Goal: Transaction & Acquisition: Purchase product/service

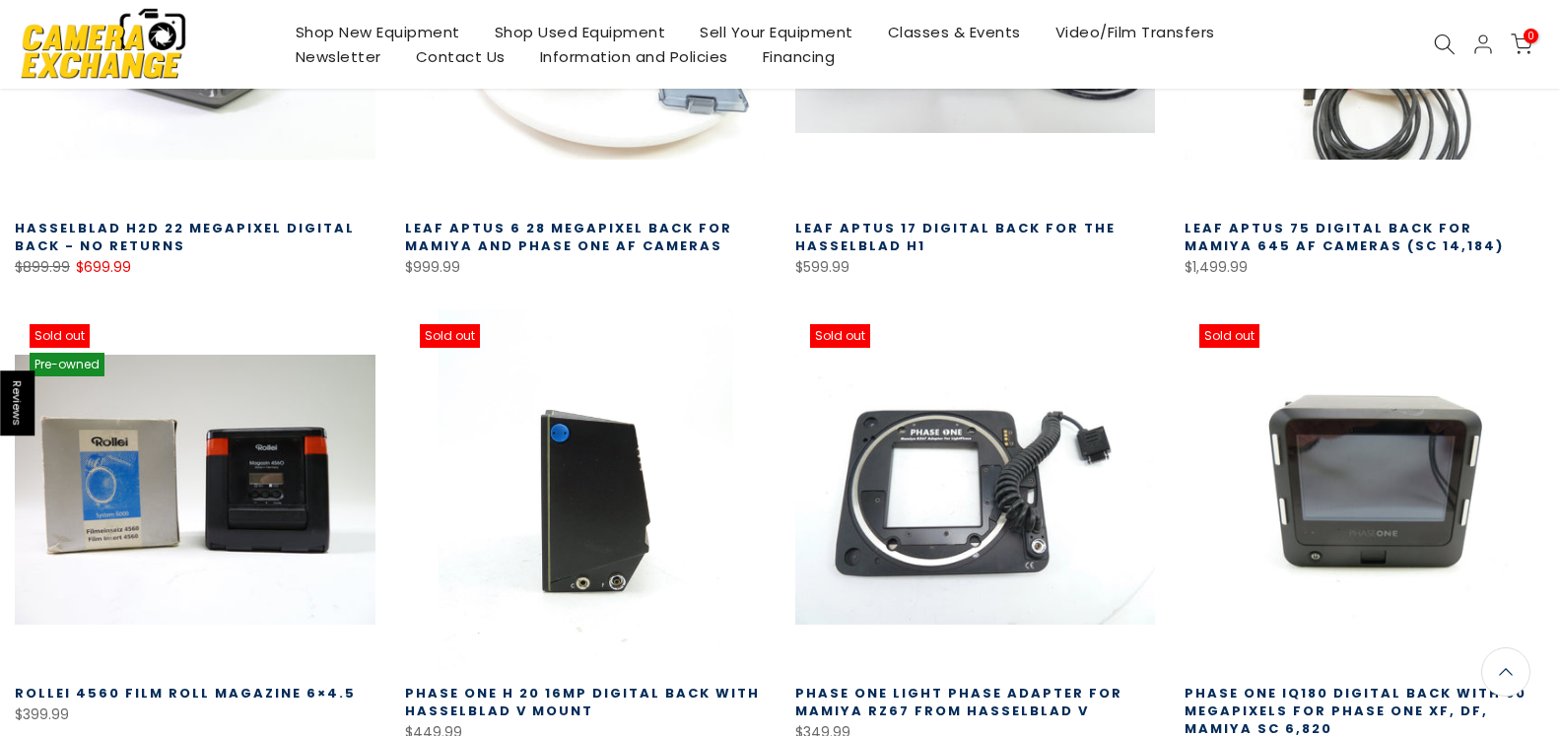
scroll to position [603, 0]
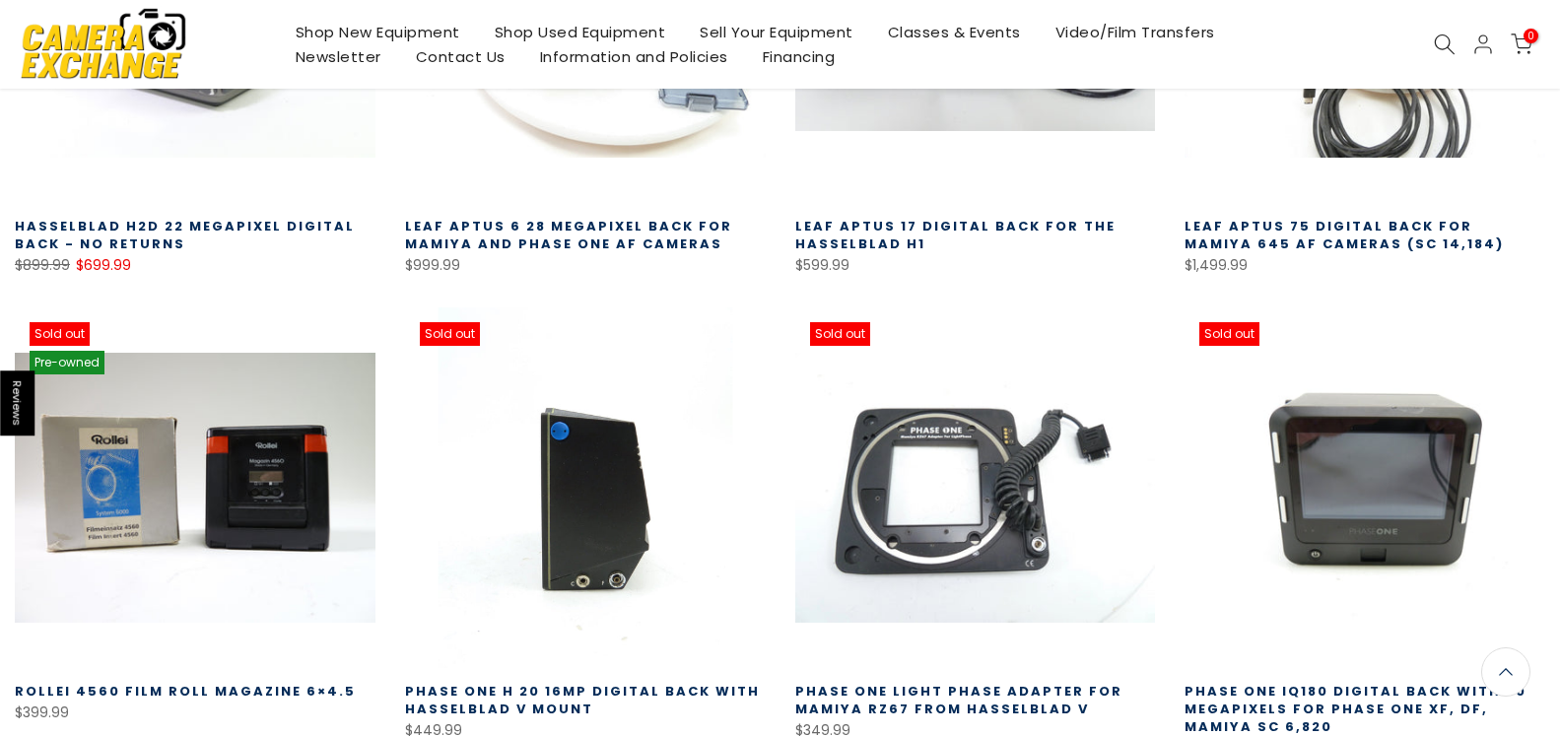
click at [562, 511] on link at bounding box center [585, 488] width 361 height 361
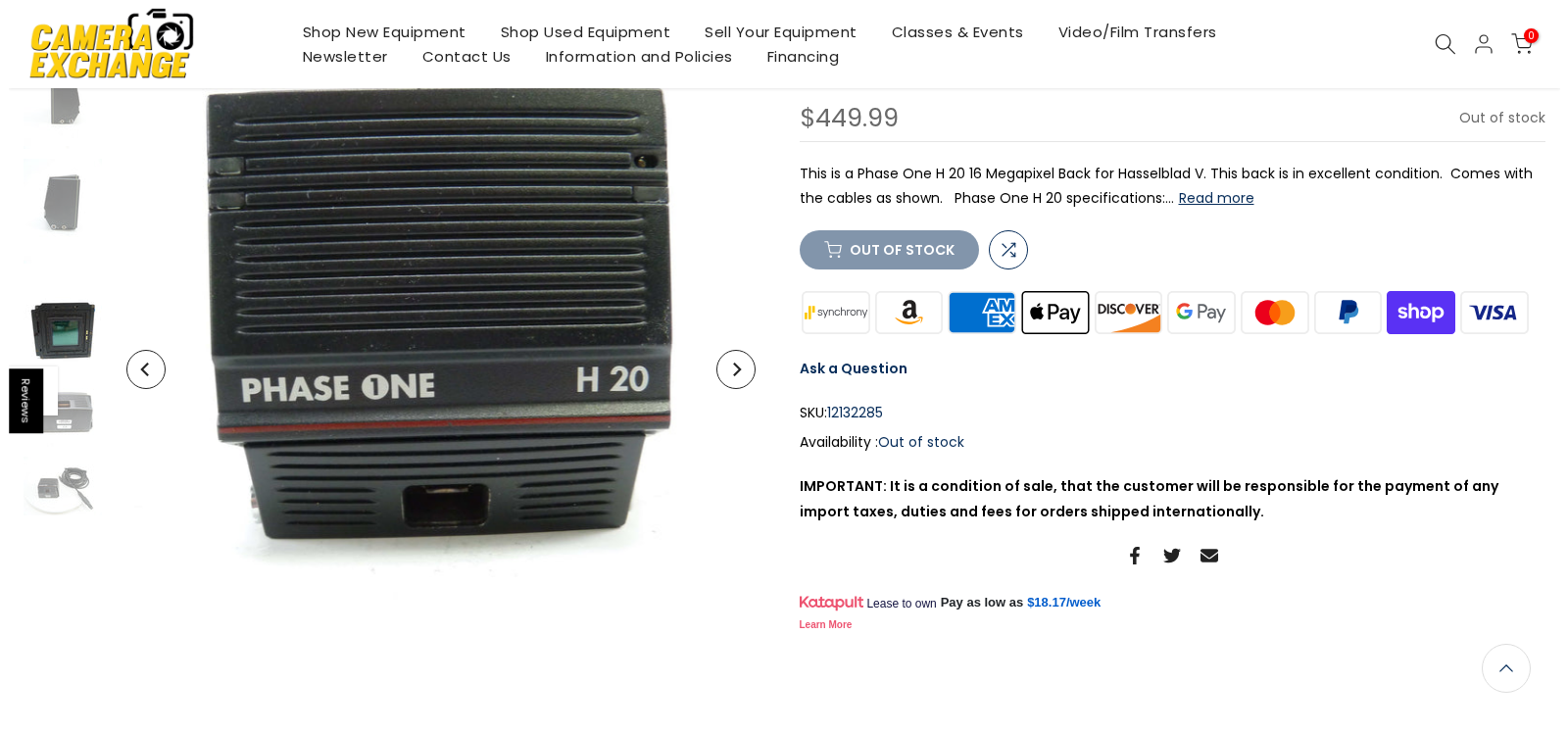
scroll to position [400, 0]
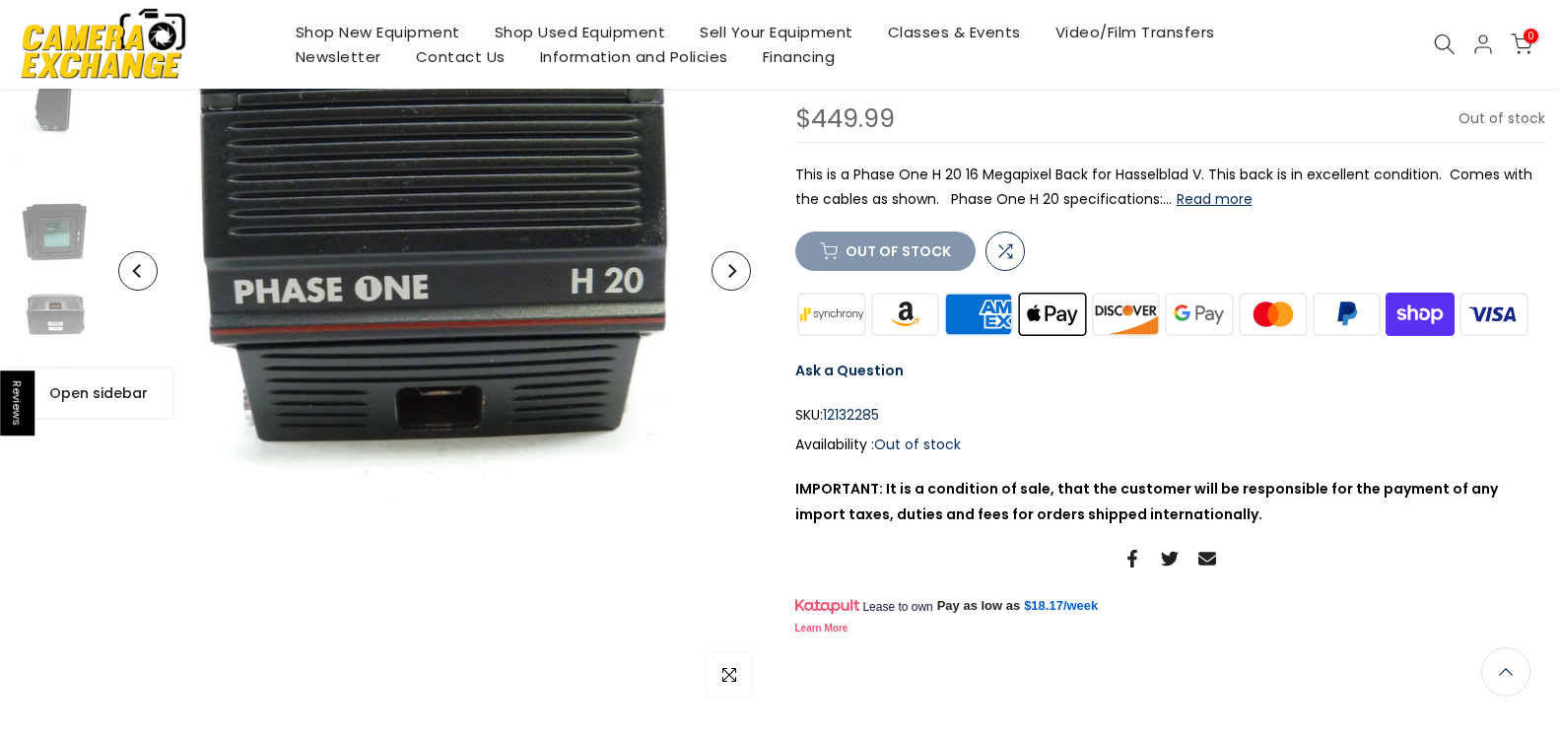
click at [66, 388] on span "Open sidebar" at bounding box center [110, 393] width 123 height 18
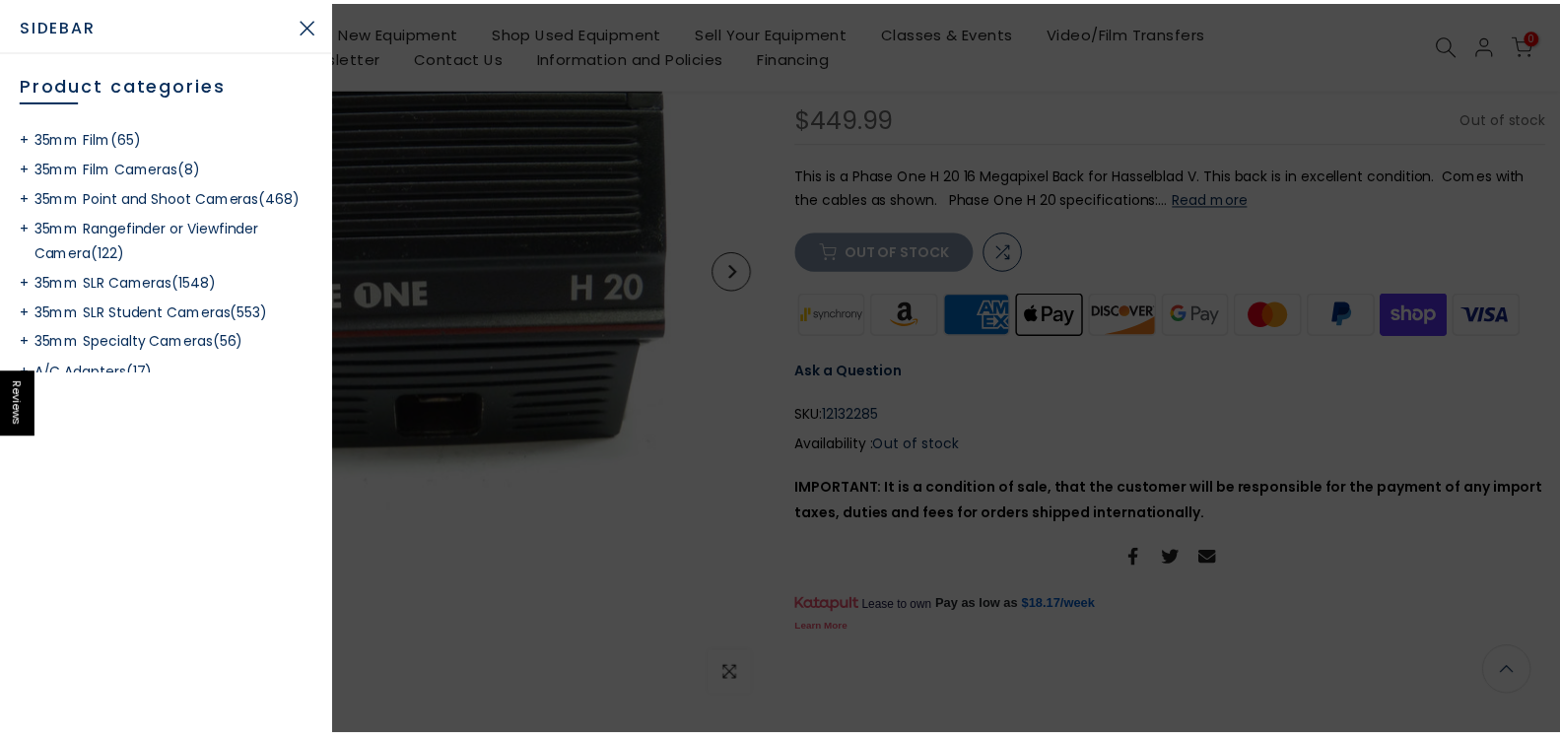
scroll to position [400, 0]
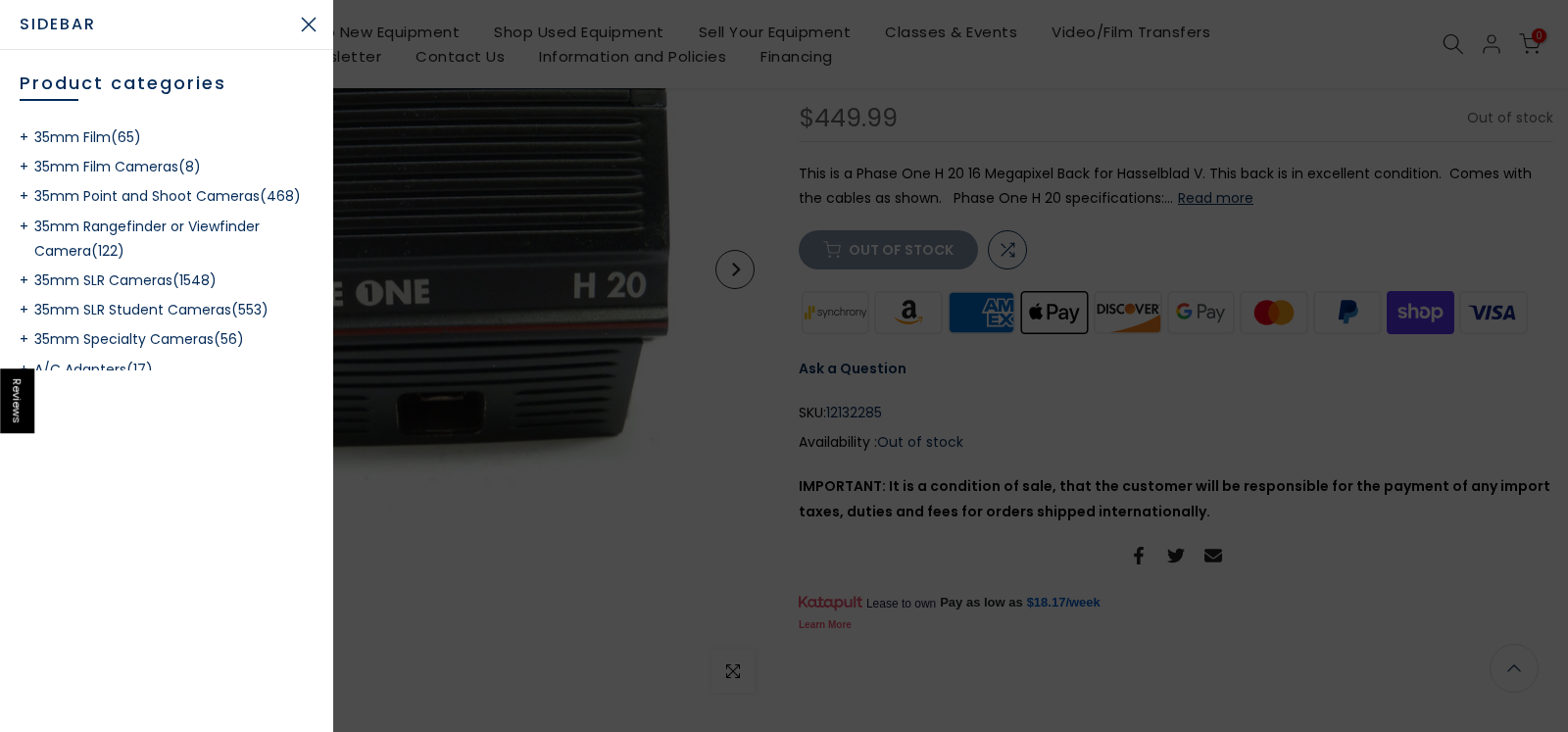
click at [420, 527] on div at bounding box center [784, 366] width 1568 height 732
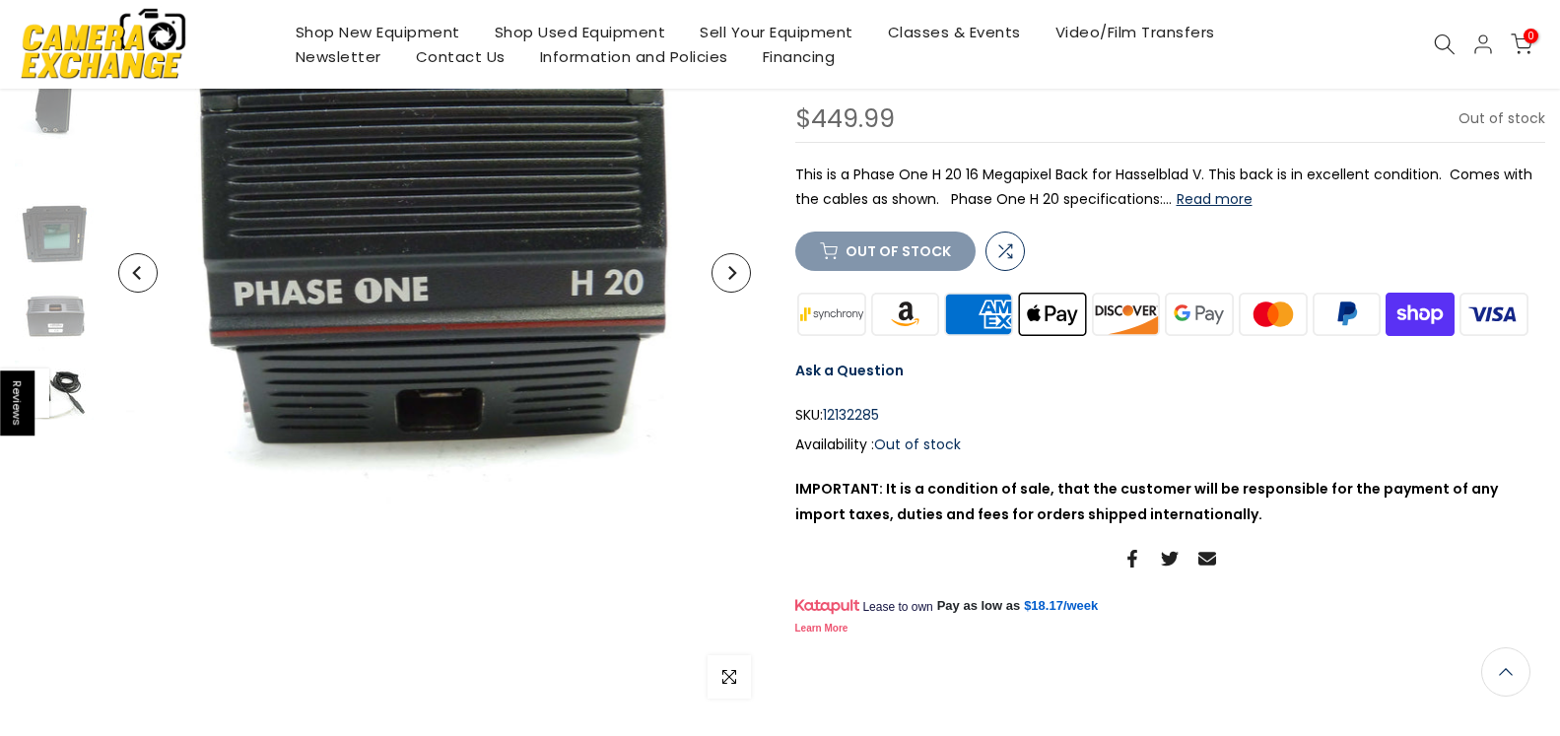
scroll to position [402, 0]
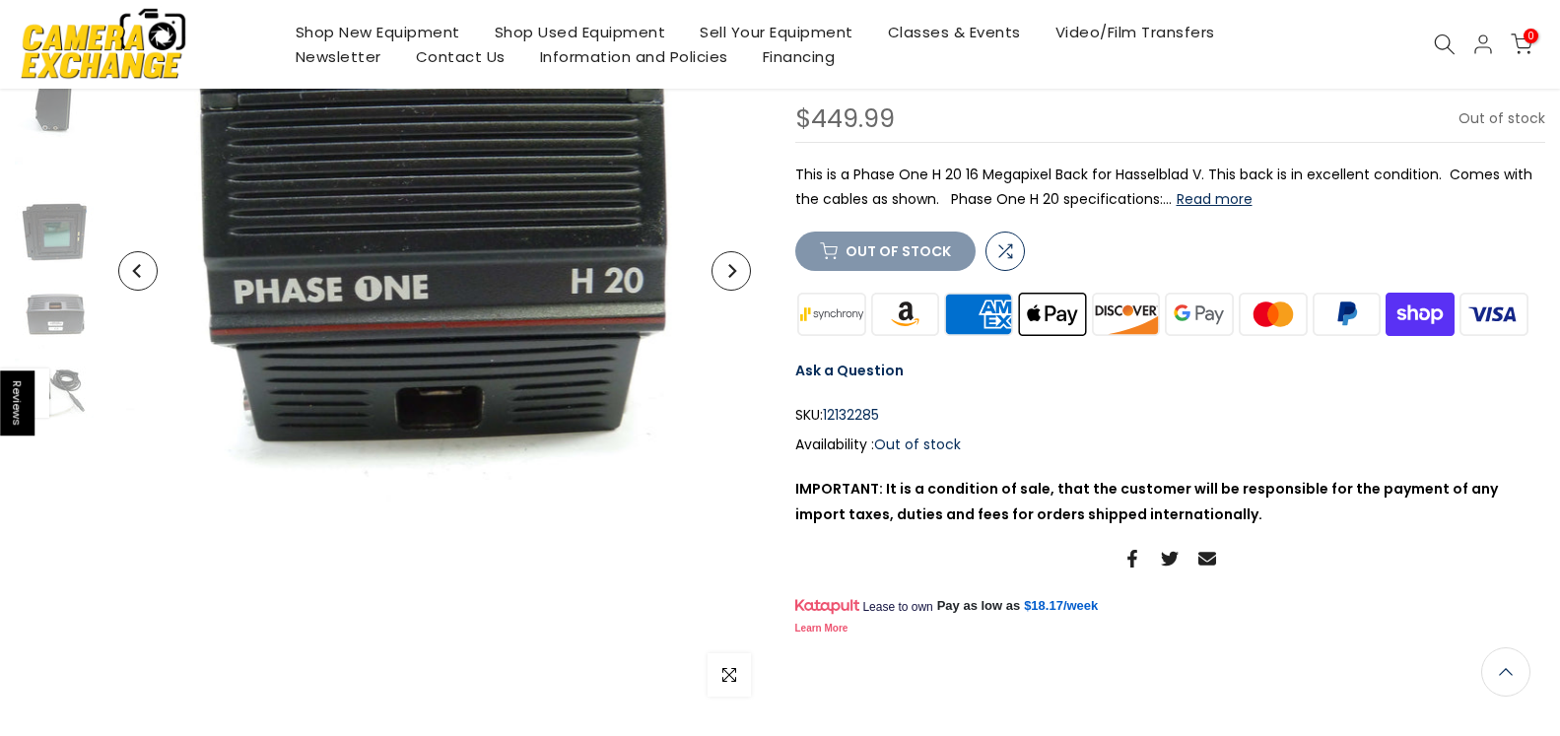
click at [727, 278] on button "Next" at bounding box center [731, 270] width 39 height 39
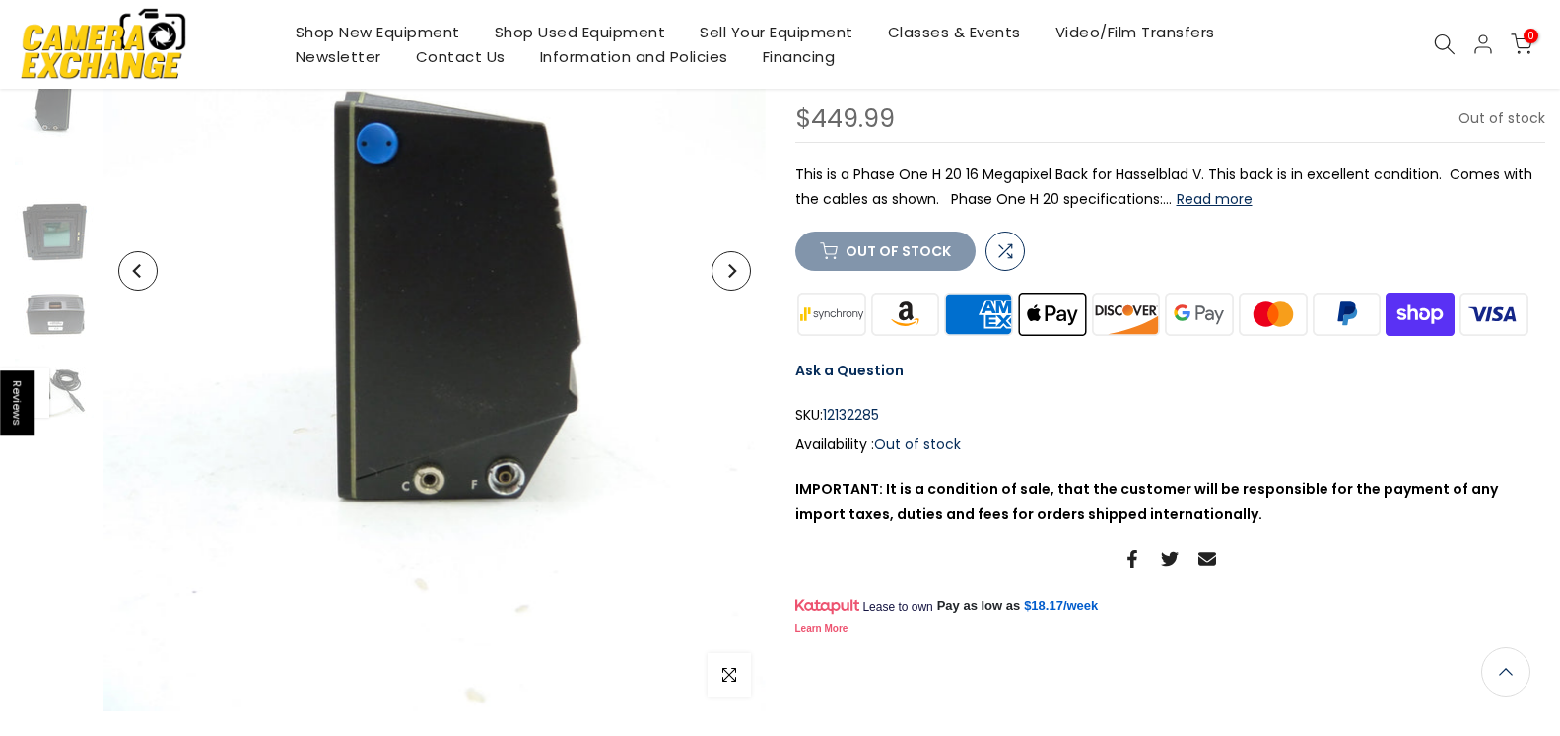
click at [727, 278] on button "Next" at bounding box center [731, 270] width 39 height 39
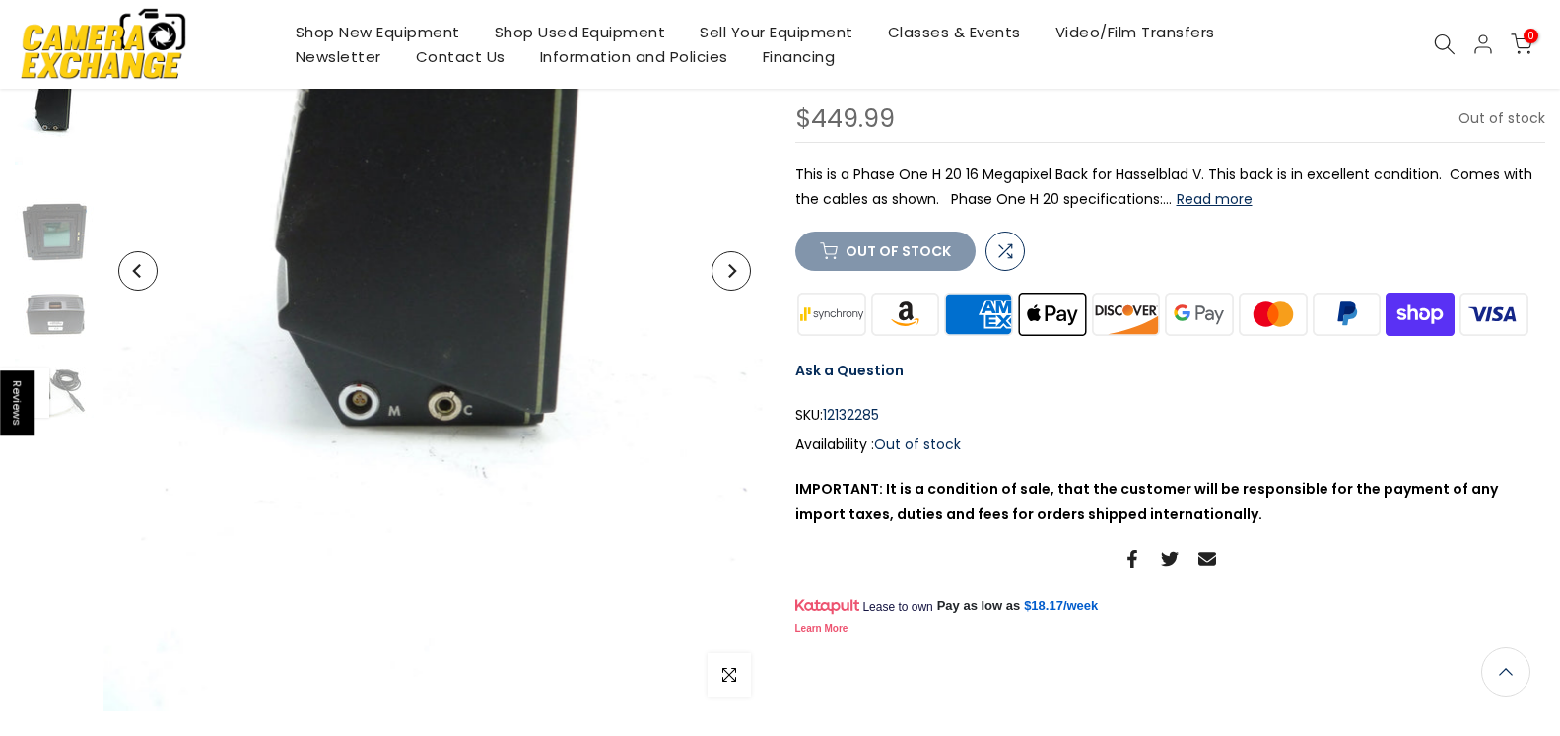
click at [727, 278] on button "Next" at bounding box center [731, 270] width 39 height 39
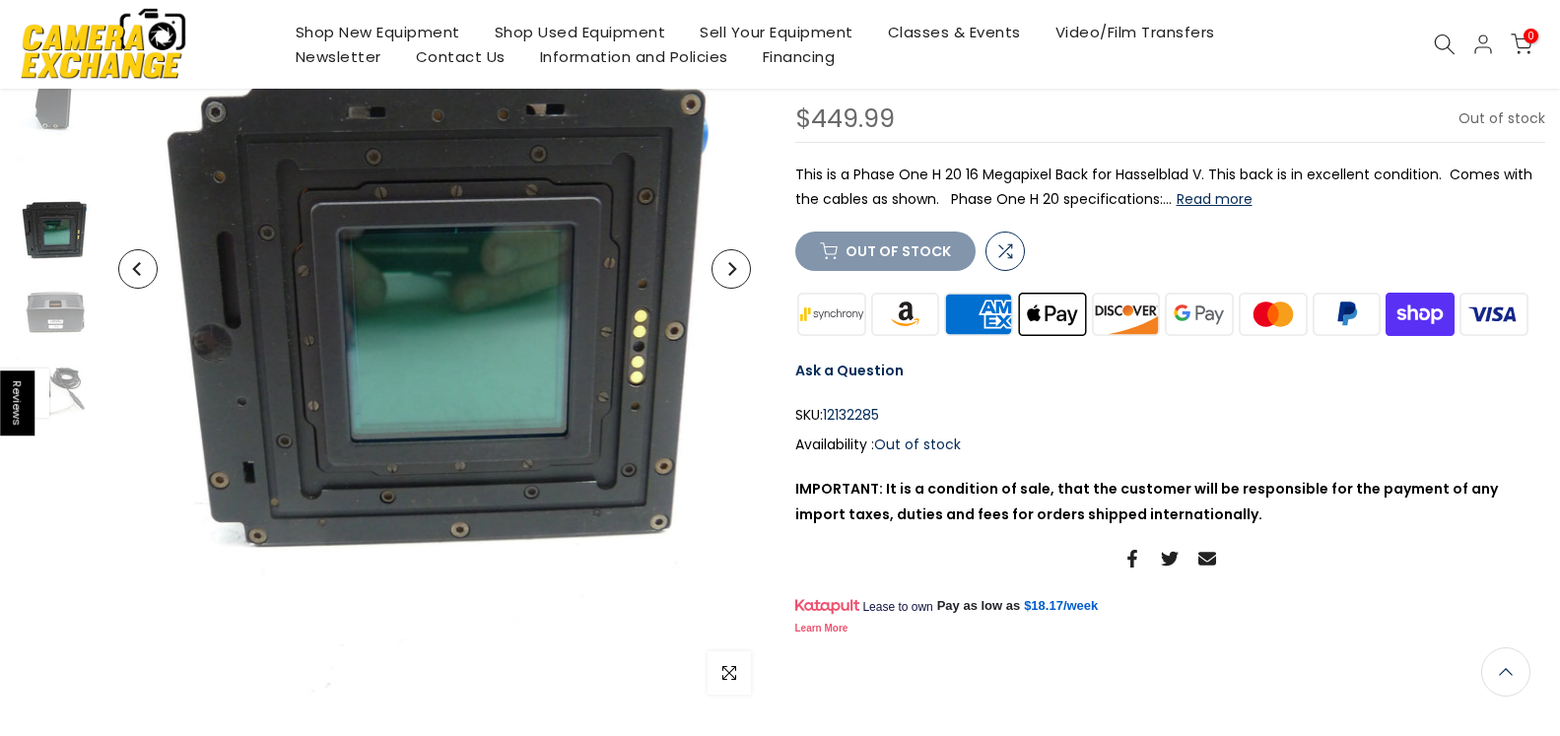
scroll to position [400, 0]
click at [727, 277] on button "Next" at bounding box center [731, 270] width 39 height 39
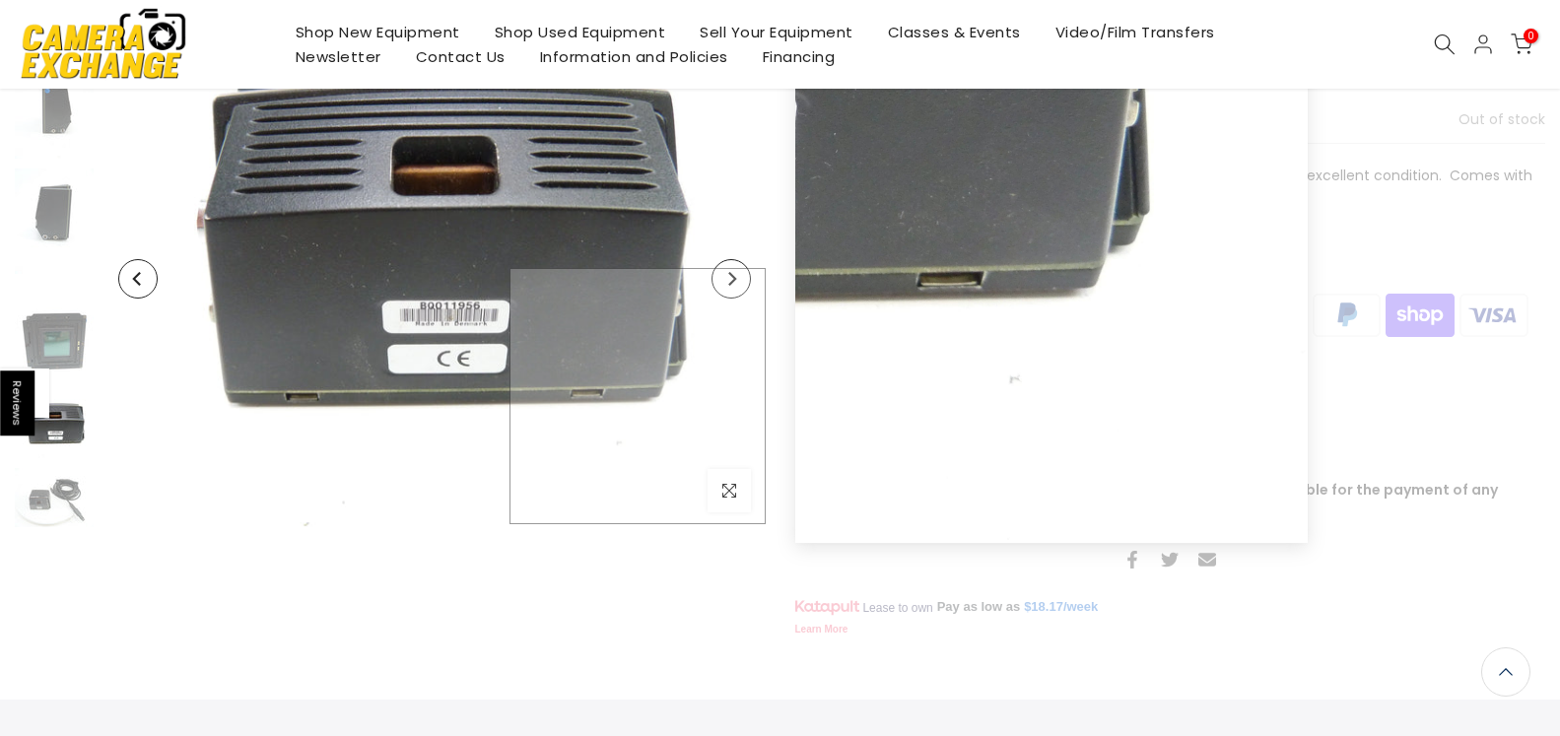
scroll to position [101, 0]
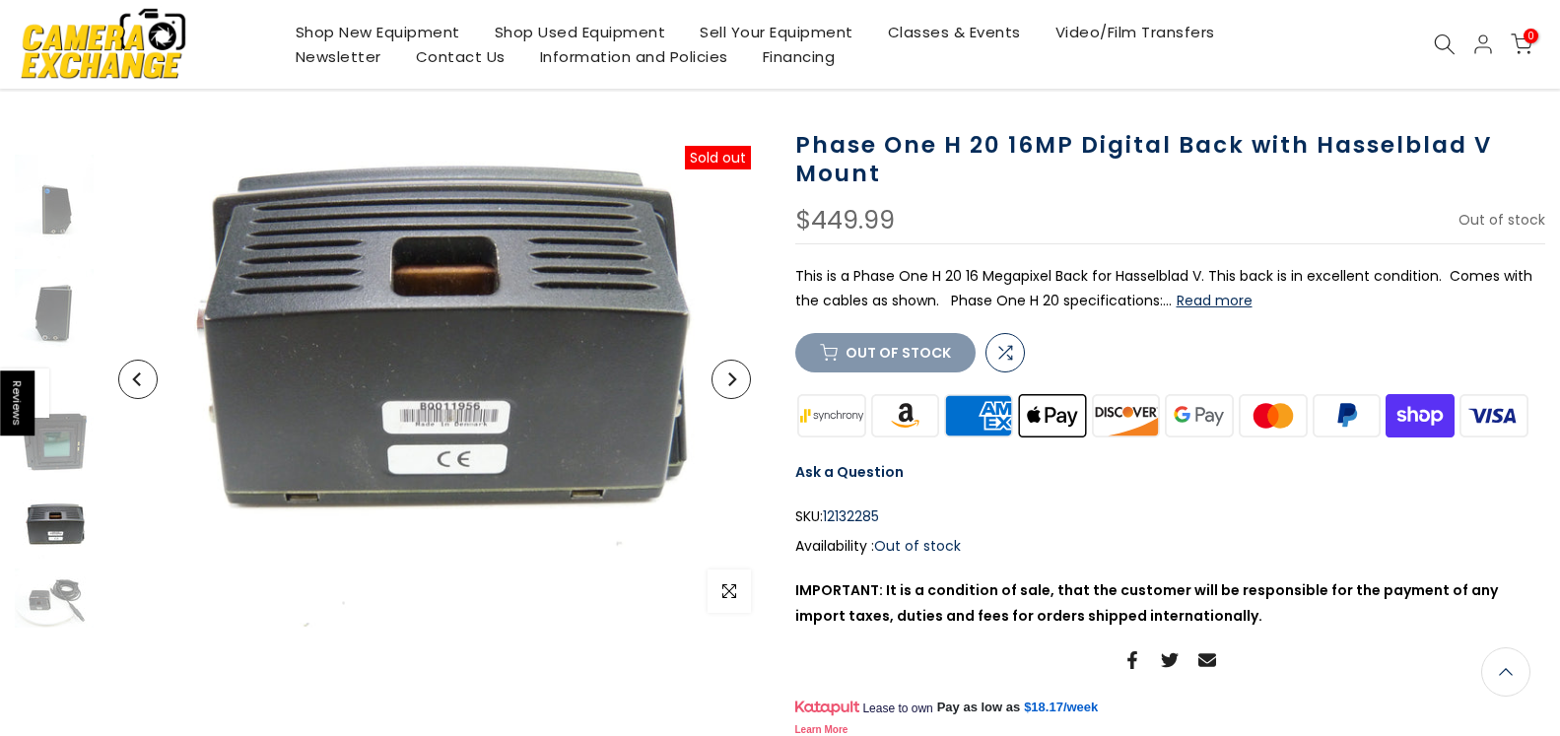
click at [737, 381] on icon "Next" at bounding box center [732, 380] width 14 height 14
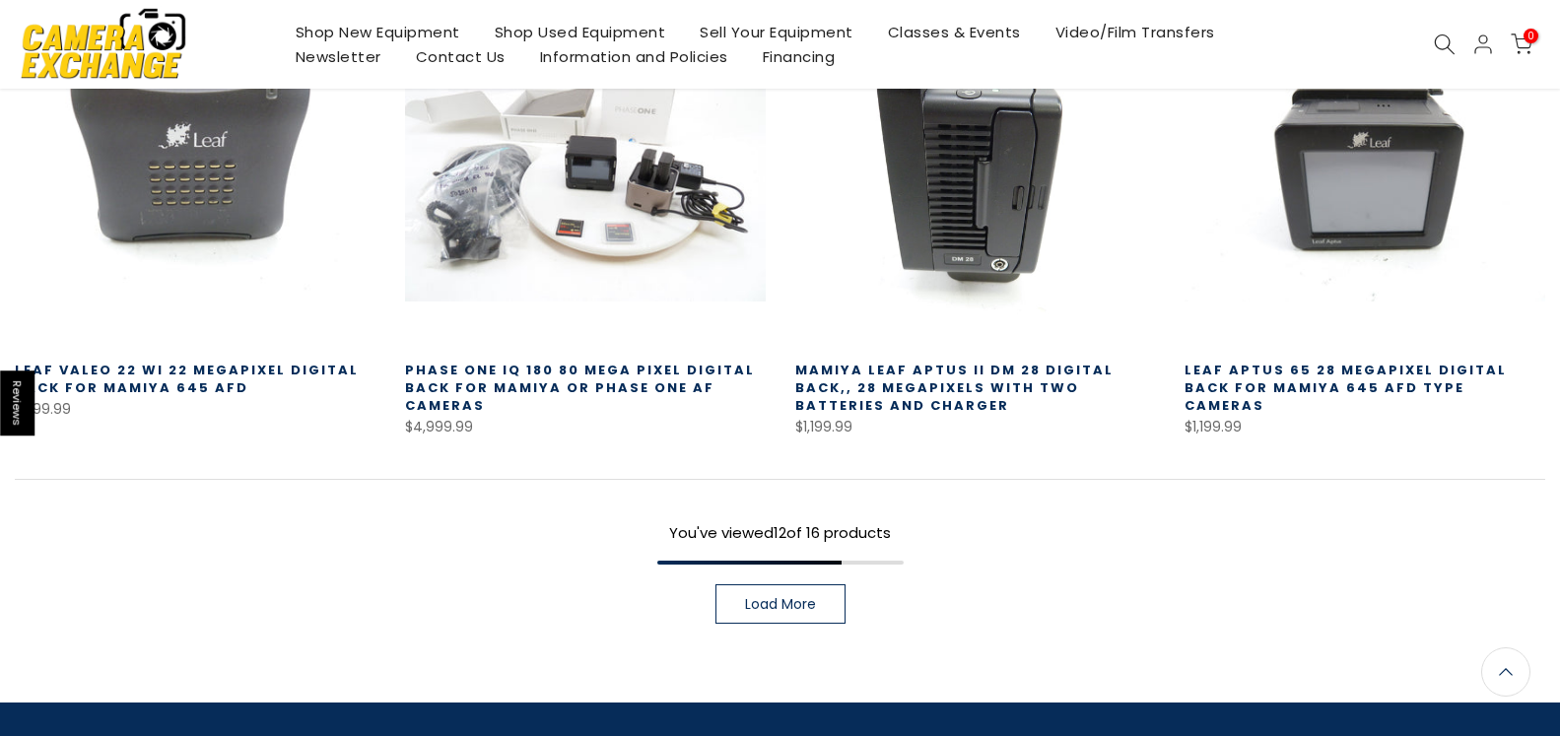
scroll to position [1499, 0]
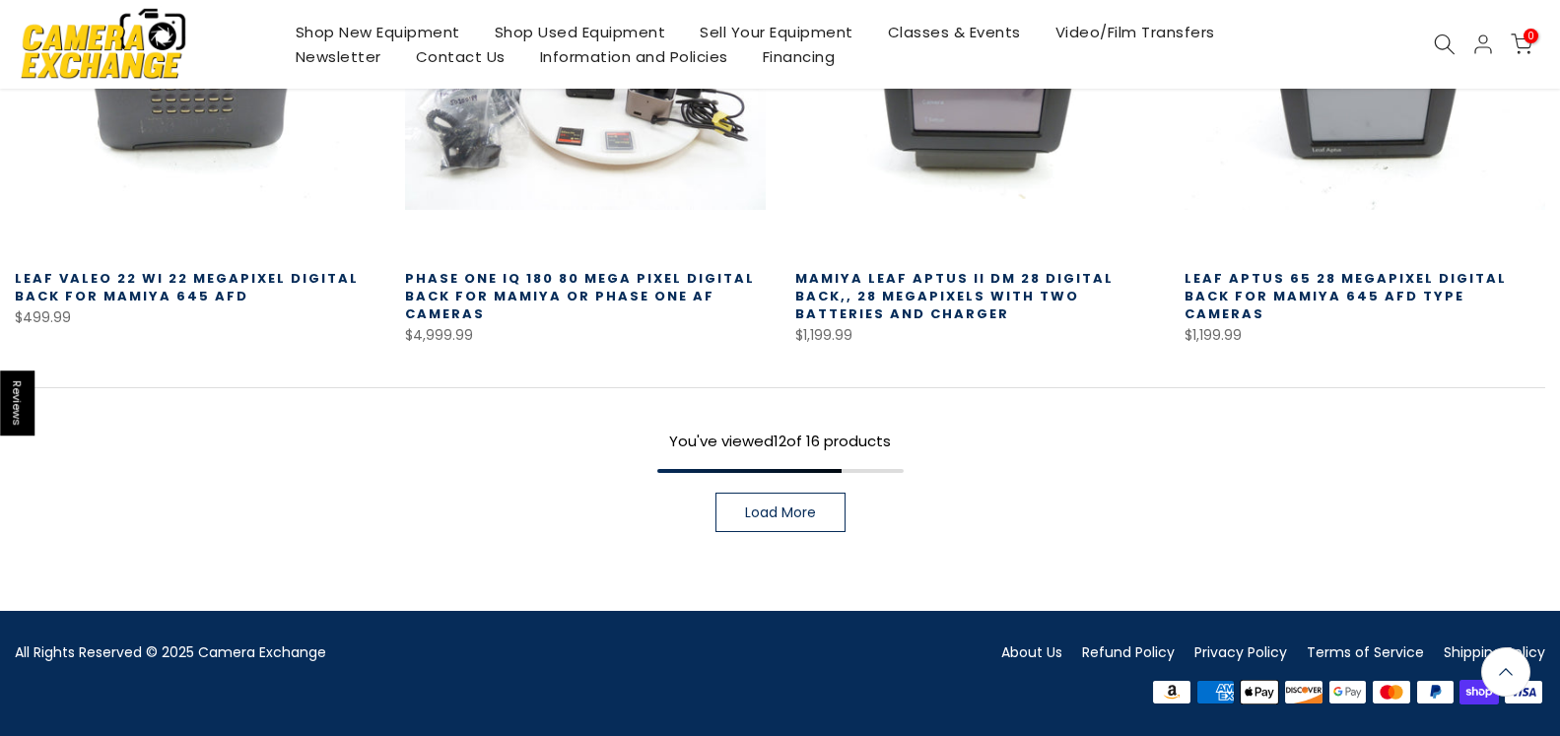
click at [815, 522] on link "Load More" at bounding box center [781, 512] width 130 height 39
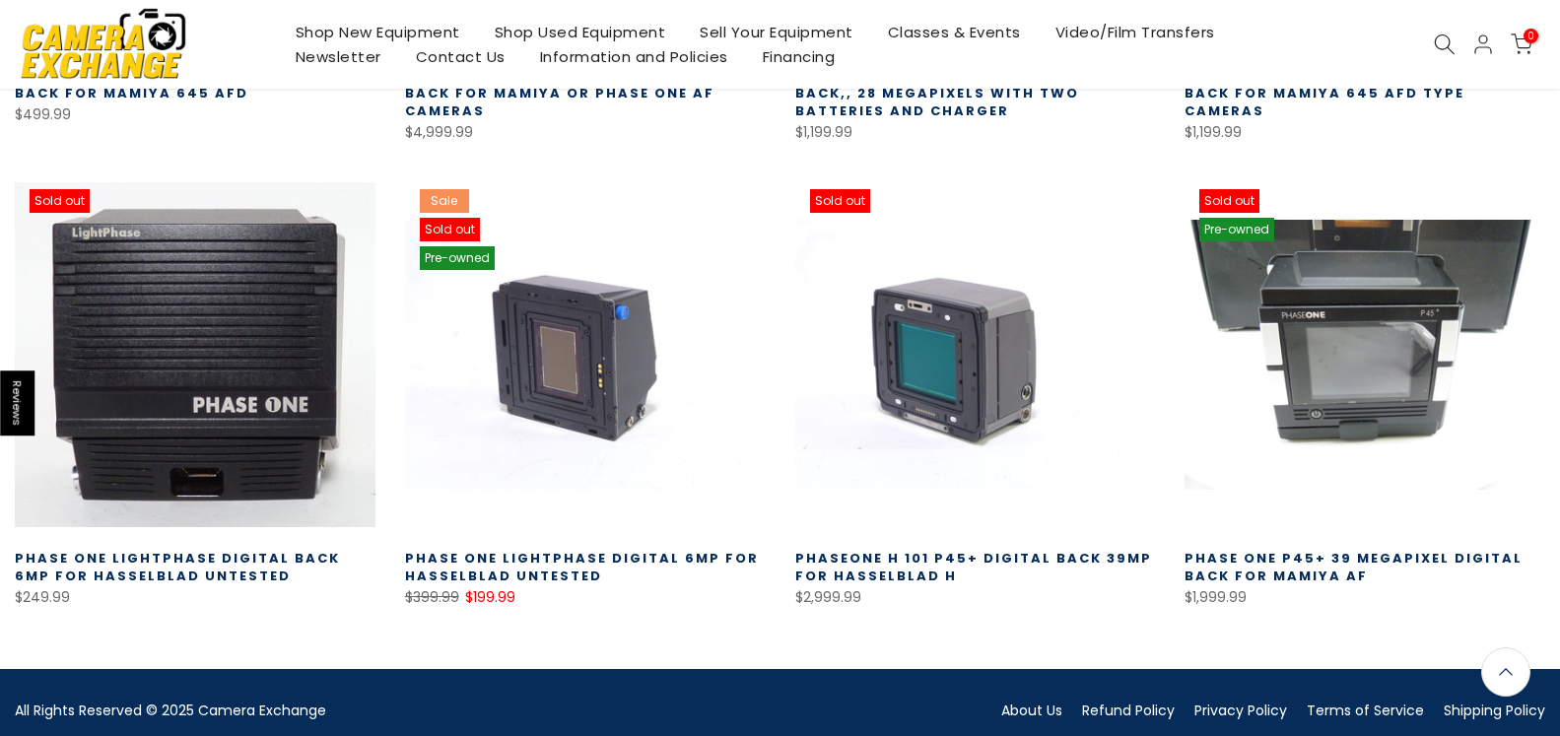
scroll to position [1698, 0]
